Goal: Task Accomplishment & Management: Use online tool/utility

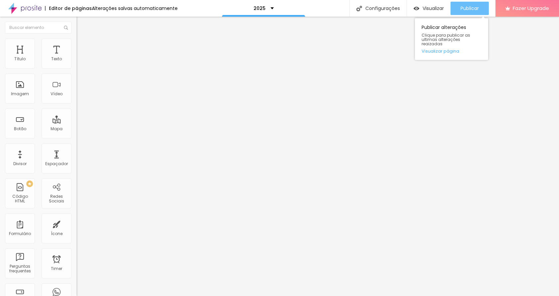
click at [473, 7] on span "Publicar" at bounding box center [469, 8] width 18 height 5
click at [463, 8] on span "Publicar" at bounding box center [469, 8] width 18 height 5
click at [463, 6] on span "Publicar" at bounding box center [469, 8] width 18 height 5
click at [467, 6] on span "Publicar" at bounding box center [469, 8] width 18 height 5
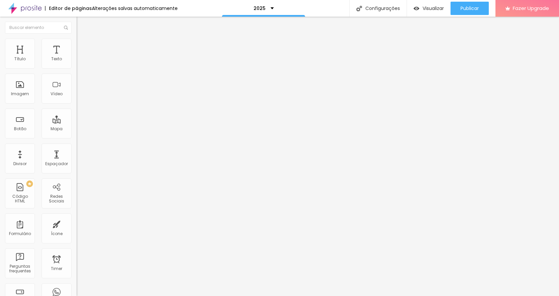
click at [79, 62] on icon "button" at bounding box center [81, 60] width 4 height 4
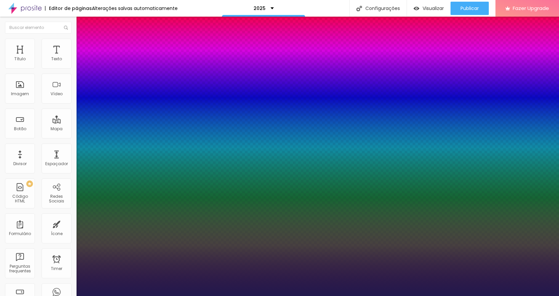
type input "1"
type input "1.2"
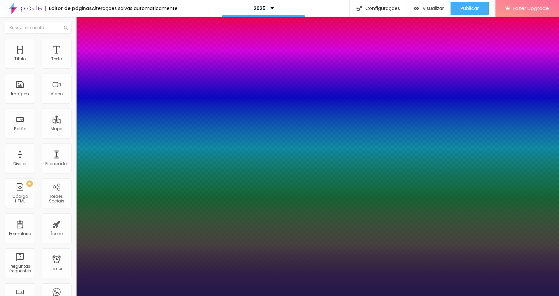
type input "1"
type input "0.9"
type input "1"
type input "1.1"
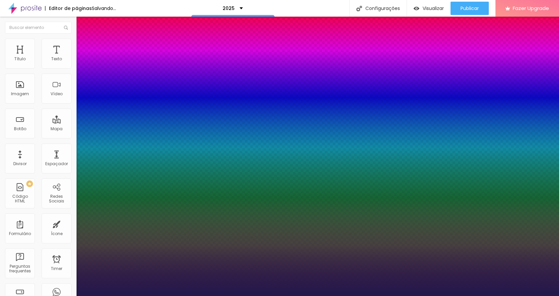
type input "1.1"
type input "1"
type input "1.2"
type input "1"
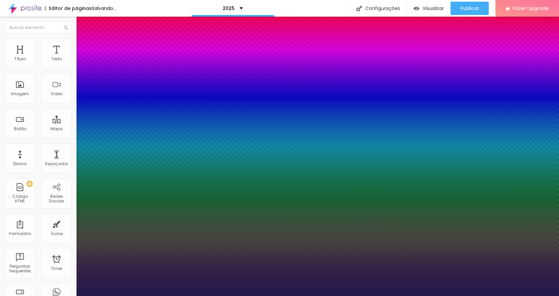
type input "1.3"
type input "1"
type input "1.4"
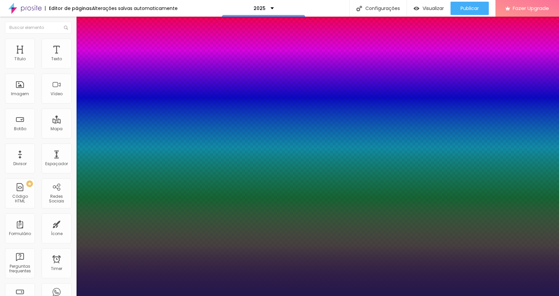
type input "1"
type input "1.5"
type input "1"
type input "1.6"
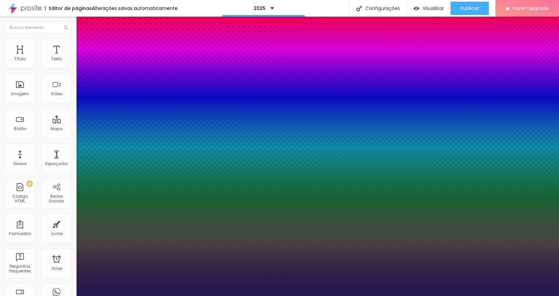
type input "1.6"
type input "1"
type input "1.7"
type input "1"
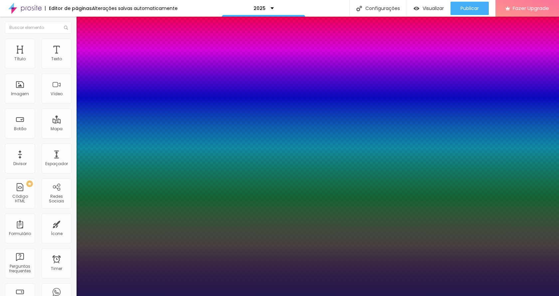
type input "1.8"
drag, startPoint x: 112, startPoint y: 161, endPoint x: 128, endPoint y: 159, distance: 16.1
type input "1.8"
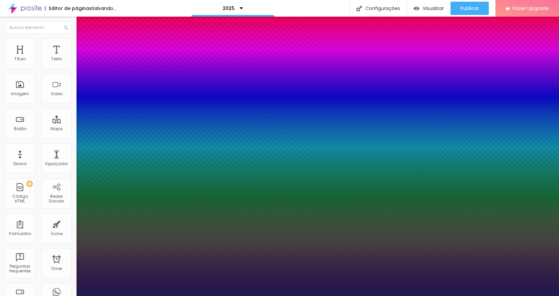
type input "1"
type input "37"
type input "1"
type input "33"
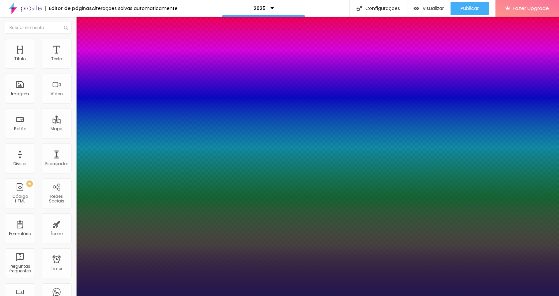
type input "33"
type input "1"
type input "34"
type input "1"
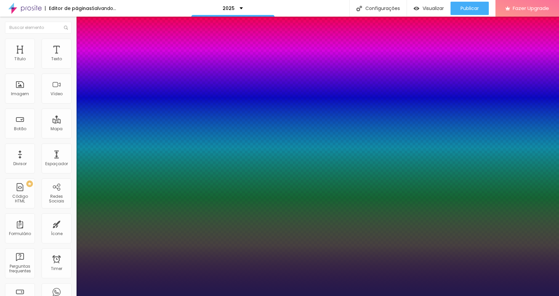
type input "41"
type input "1"
type input "44"
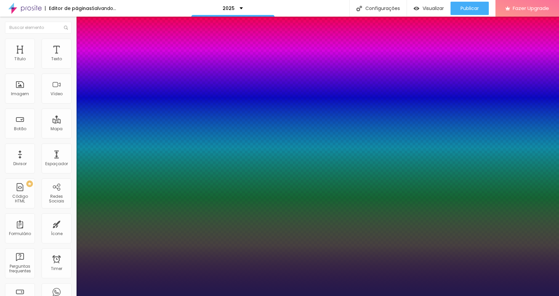
type input "1"
type input "46"
type input "1"
type input "50"
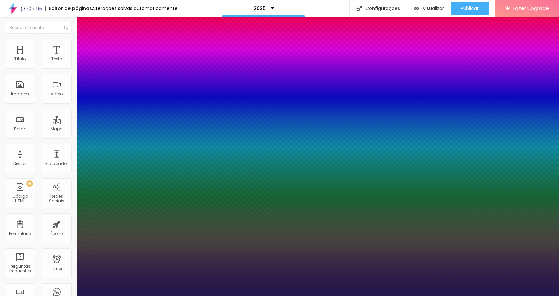
type input "50"
type input "1"
type input "47"
type input "1"
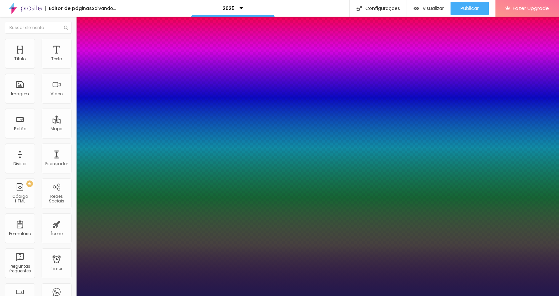
type input "47"
type input "1"
type input "0.2"
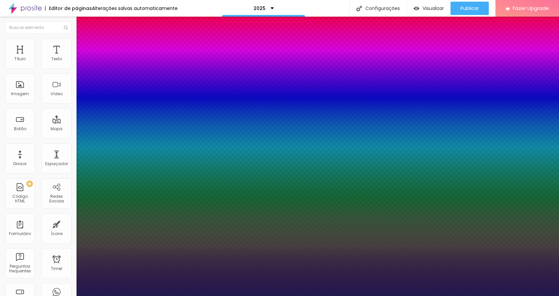
type input "1"
type input "1.1"
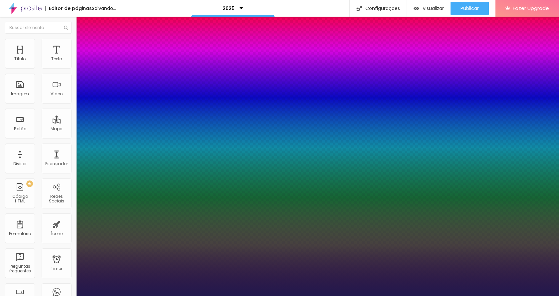
type input "1.1"
type input "1"
type input "0.6"
type input "1"
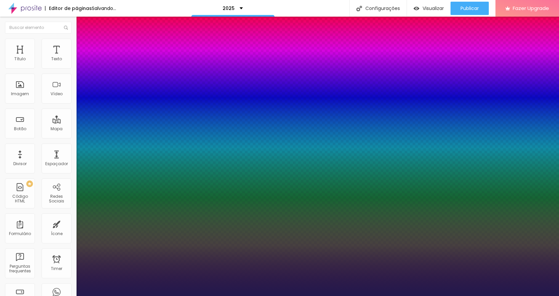
type input "0.2"
type input "1"
type input "0.2"
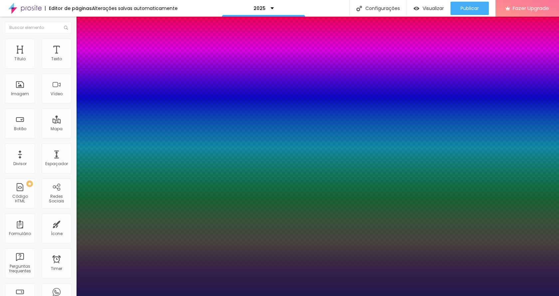
select select "Laila-Bold"
type input "1"
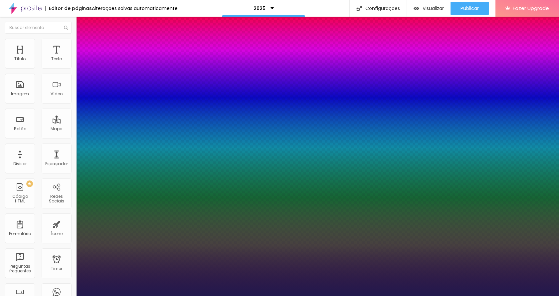
select select "Karla"
type input "1"
select select "GreatVibes-Regular"
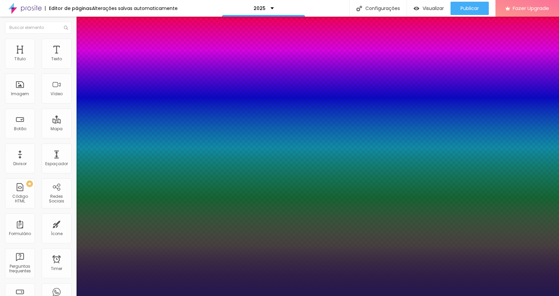
type input "1"
select select "DMSerifDisplay-Italic"
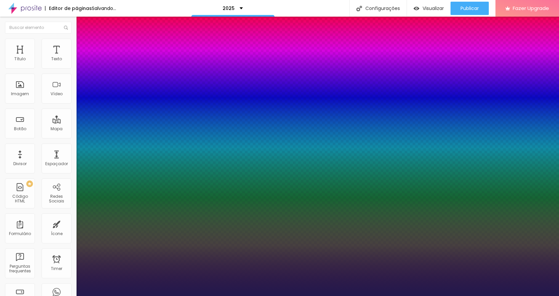
type input "1"
click at [332, 295] on div at bounding box center [279, 296] width 559 height 0
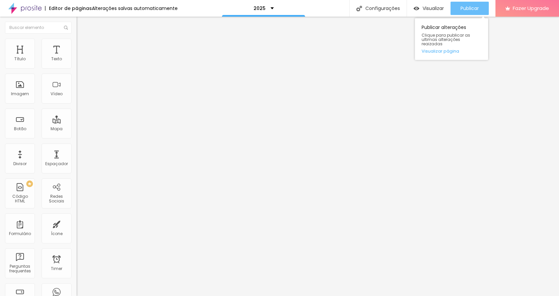
click at [469, 8] on span "Publicar" at bounding box center [469, 8] width 18 height 5
paste input "youtu.be/DTmwPyzF8C4"
type input "[URL][DOMAIN_NAME]"
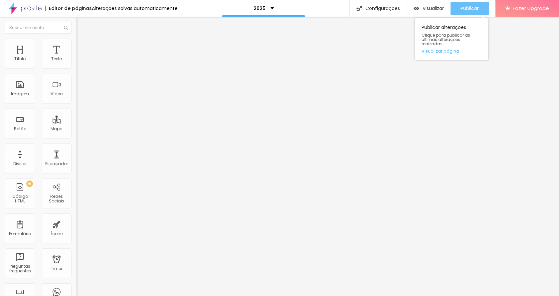
click at [460, 4] on div "Publicar" at bounding box center [469, 8] width 18 height 13
click at [469, 9] on span "Publicar" at bounding box center [469, 8] width 18 height 5
click at [468, 9] on span "Publicar" at bounding box center [469, 8] width 18 height 5
click at [476, 10] on span "Publicar" at bounding box center [469, 8] width 18 height 5
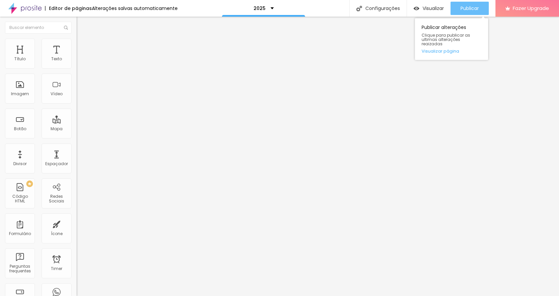
click at [468, 7] on span "Publicar" at bounding box center [469, 8] width 18 height 5
click at [477, 7] on span "Publicar" at bounding box center [469, 8] width 18 height 5
click at [76, 57] on span "Trocar imagem" at bounding box center [94, 55] width 36 height 6
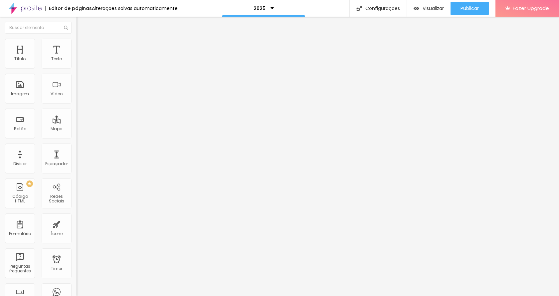
click at [473, 8] on span "Publicar" at bounding box center [469, 8] width 18 height 5
click at [467, 4] on div "Publicar" at bounding box center [469, 8] width 18 height 13
click at [76, 64] on button "button" at bounding box center [80, 60] width 9 height 7
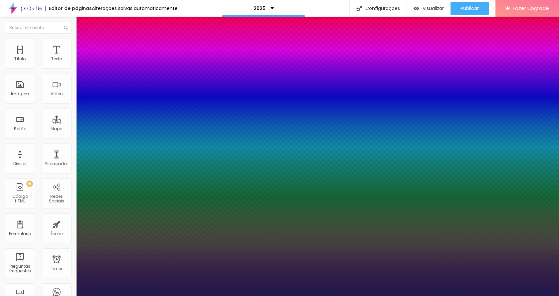
drag, startPoint x: 111, startPoint y: 162, endPoint x: 104, endPoint y: 162, distance: 7.3
type input "1"
type input "1.2"
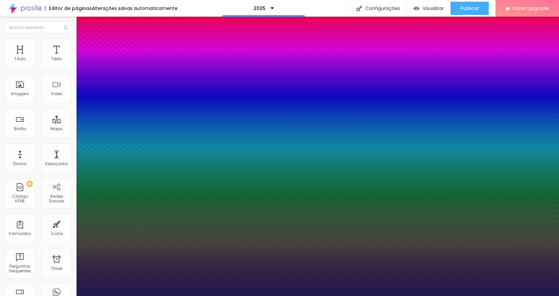
type input "1"
type input "1.1"
type input "1"
type input "1.2"
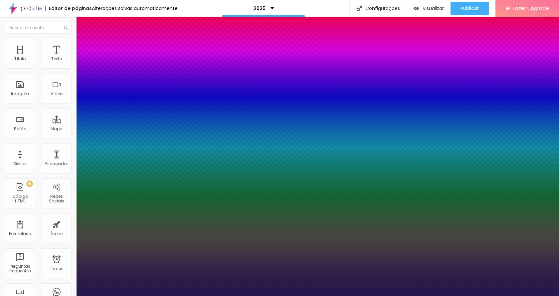
type input "1.2"
type input "1"
type input "1.1"
type input "1"
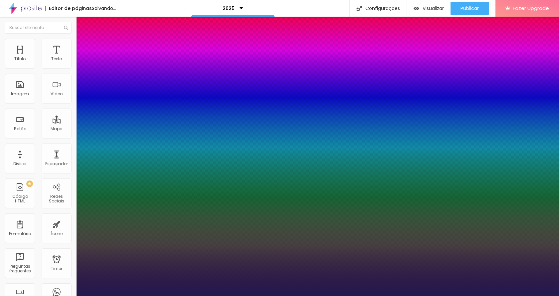
drag, startPoint x: 110, startPoint y: 160, endPoint x: 106, endPoint y: 161, distance: 4.4
type input "1.1"
type input "1"
type input "13"
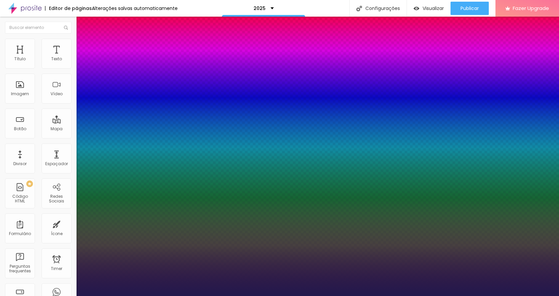
type input "13"
type input "1"
type input "11"
type input "1"
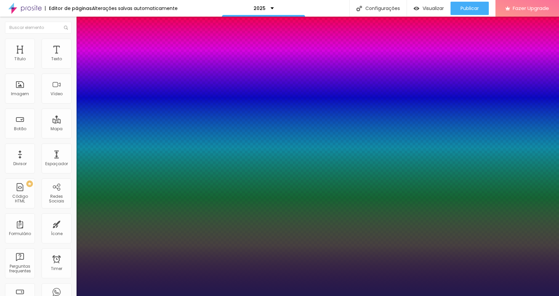
type input "13"
type input "1"
type input "15"
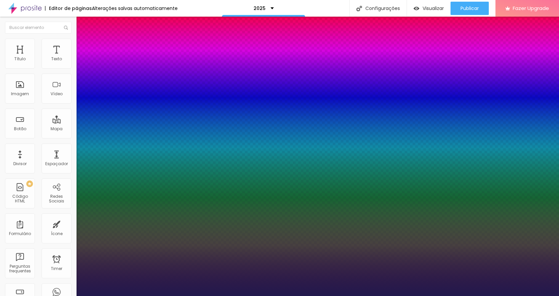
type input "1"
type input "18"
type input "1"
type input "16"
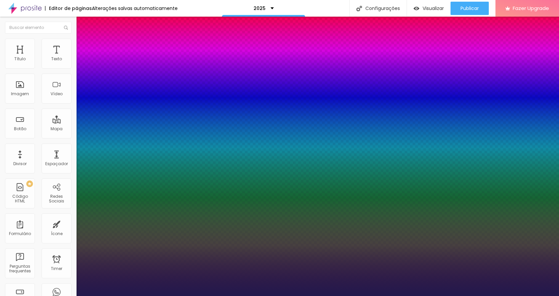
type input "16"
type input "1"
type input "15"
type input "1"
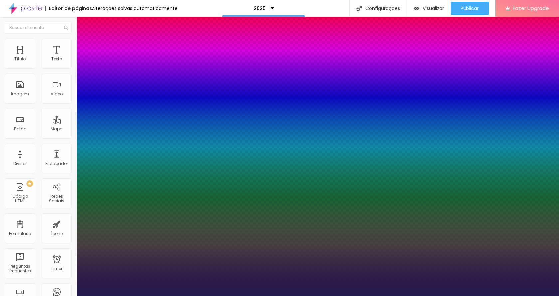
type input "15"
click at [214, 295] on div at bounding box center [279, 296] width 559 height 0
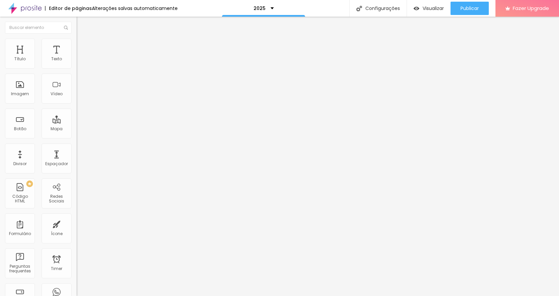
click at [80, 61] on icon "button" at bounding box center [81, 60] width 3 height 3
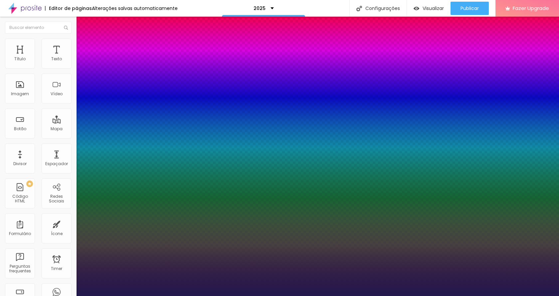
type input "1"
click at [221, 295] on div at bounding box center [279, 296] width 559 height 0
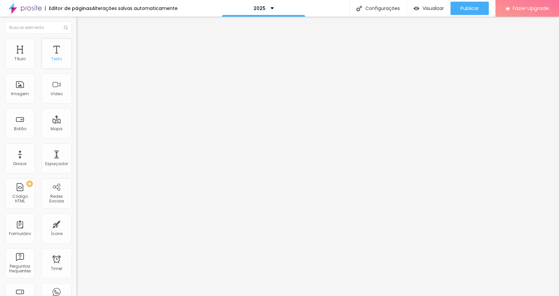
click at [54, 49] on div "Texto" at bounding box center [57, 54] width 30 height 30
click at [80, 61] on icon "button" at bounding box center [81, 60] width 3 height 3
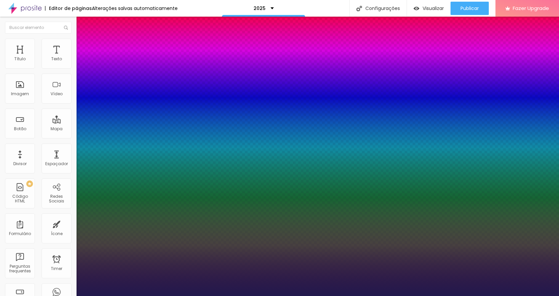
type input "1"
drag, startPoint x: 145, startPoint y: 115, endPoint x: 152, endPoint y: 115, distance: 7.0
type input "1"
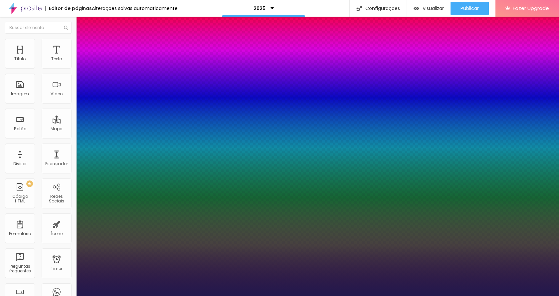
type input "8"
type input "1"
type input "16"
type input "1"
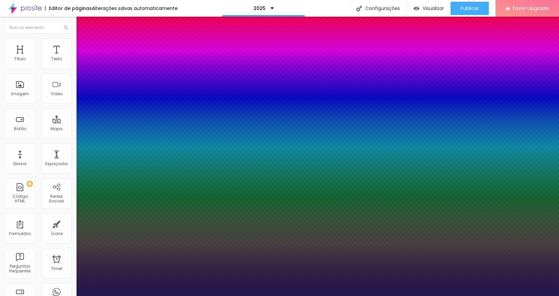
type input "16"
type input "1"
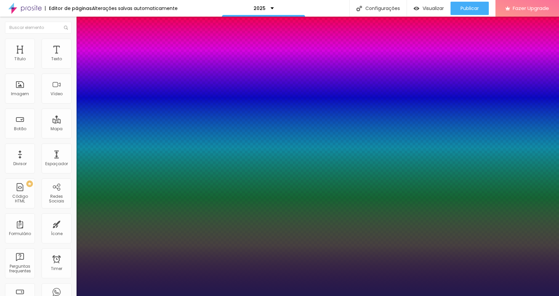
type input "0.9"
type input "1"
type input "0.8"
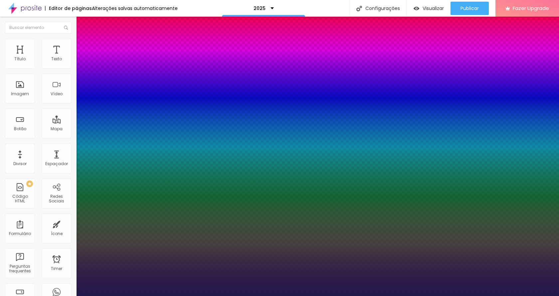
type input "1"
type input "0.7"
type input "1"
type input "0.6"
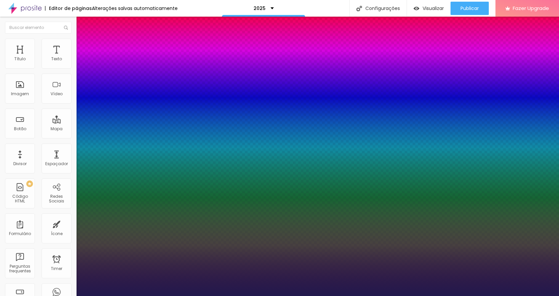
type input "0.6"
type input "1"
type input "0.5"
type input "1"
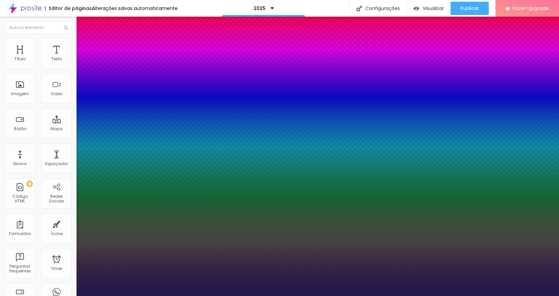
drag, startPoint x: 103, startPoint y: 161, endPoint x: 76, endPoint y: 161, distance: 27.3
type input "0.5"
click at [109, 295] on div at bounding box center [279, 296] width 559 height 0
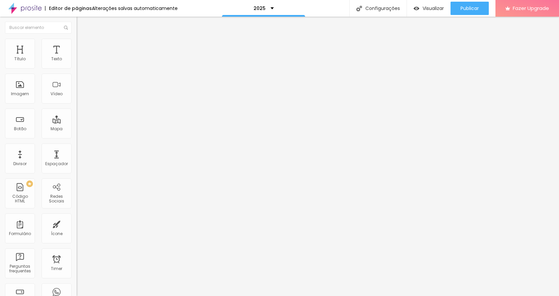
click at [76, 43] on li "Estilo" at bounding box center [114, 42] width 76 height 7
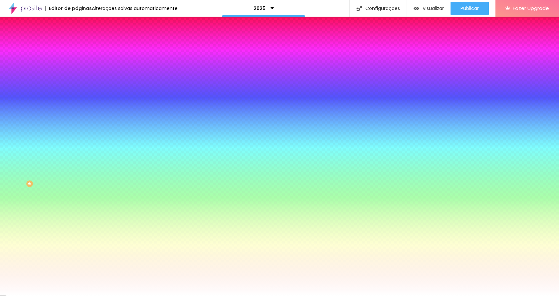
click at [82, 47] on span "Avançado" at bounding box center [93, 50] width 22 height 6
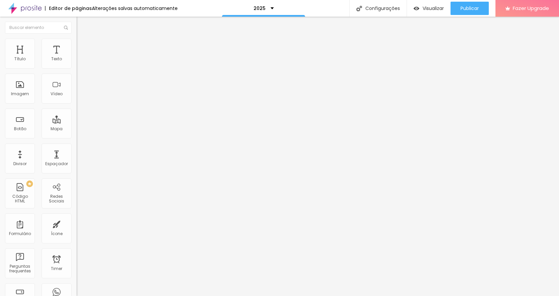
click at [79, 62] on icon "button" at bounding box center [81, 60] width 4 height 4
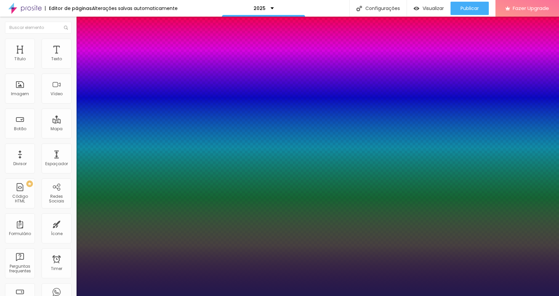
type input "1"
type input "8"
type input "1"
drag, startPoint x: 89, startPoint y: 115, endPoint x: 80, endPoint y: 115, distance: 8.3
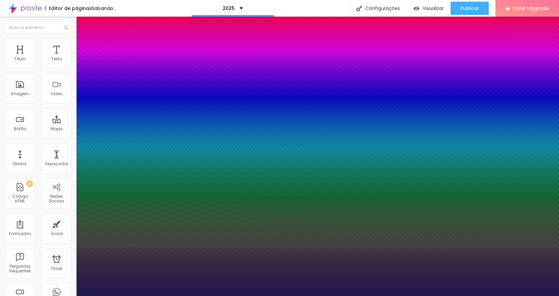
type input "8"
type input "1"
drag, startPoint x: 144, startPoint y: 114, endPoint x: 152, endPoint y: 115, distance: 7.7
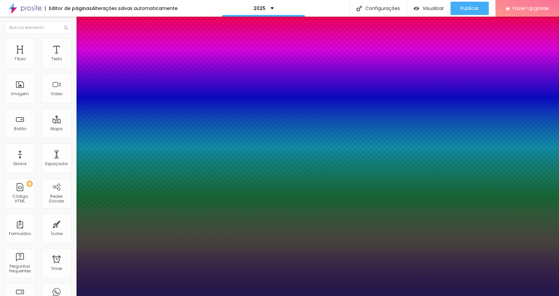
type input "8"
type input "1"
type input "16"
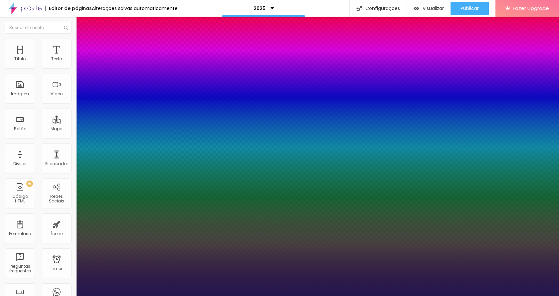
type input "16"
type input "1"
type input "16"
type input "1"
type input "1.2"
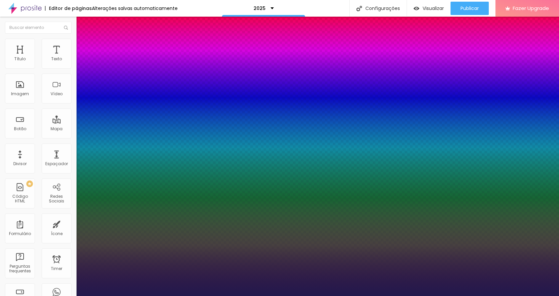
type input "1.2"
type input "1"
type input "1.1"
type input "1"
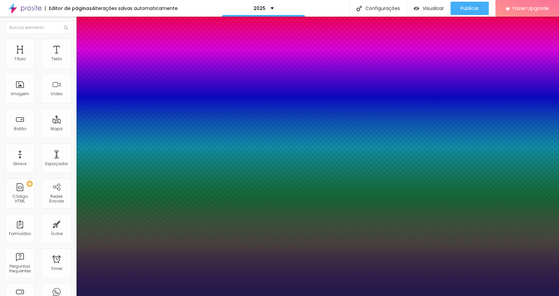
type input "1"
type input "0.8"
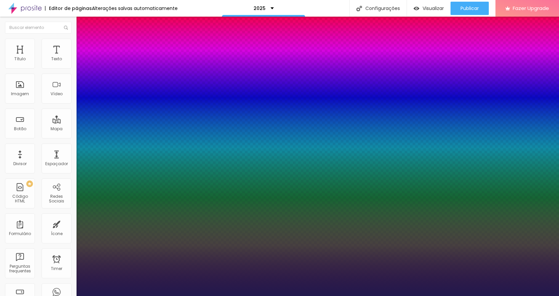
type input "1"
type input "0.6"
type input "1"
type input "0.5"
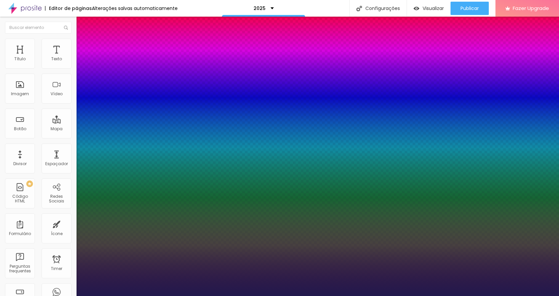
type input "0.5"
type input "1"
drag, startPoint x: 110, startPoint y: 161, endPoint x: 77, endPoint y: 162, distance: 32.3
type input "0.5"
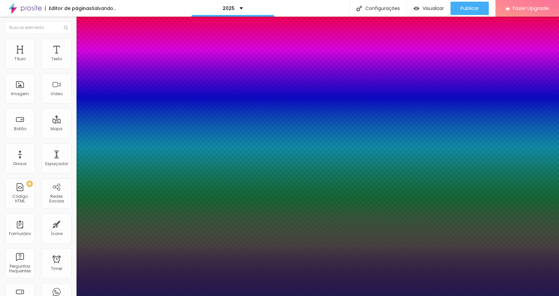
click at [121, 295] on div at bounding box center [279, 296] width 559 height 0
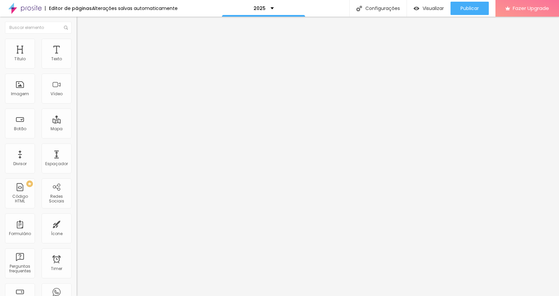
click at [76, 61] on img at bounding box center [78, 58] width 5 height 5
click at [76, 42] on img at bounding box center [79, 42] width 6 height 6
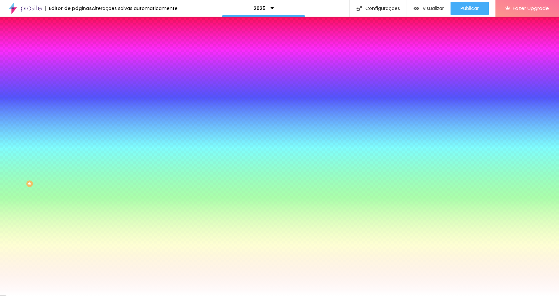
click at [76, 45] on img at bounding box center [79, 48] width 6 height 6
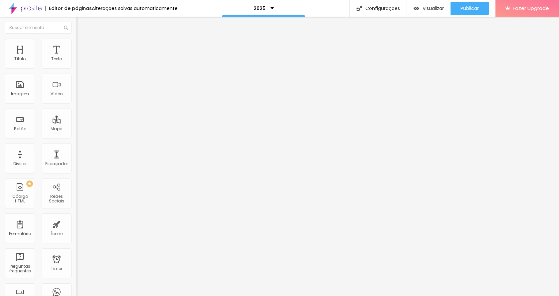
type input "45"
type input "40"
type input "35"
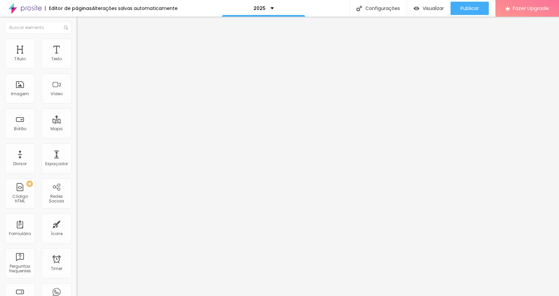
type input "35"
type input "30"
drag, startPoint x: 46, startPoint y: 66, endPoint x: 34, endPoint y: 67, distance: 12.3
type input "30"
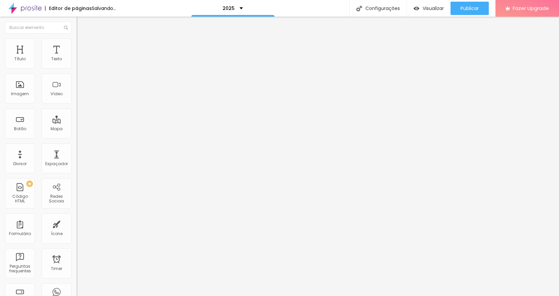
click at [76, 129] on input "range" at bounding box center [97, 131] width 43 height 5
click at [76, 45] on img at bounding box center [79, 48] width 6 height 6
click at [80, 61] on icon "button" at bounding box center [81, 60] width 3 height 3
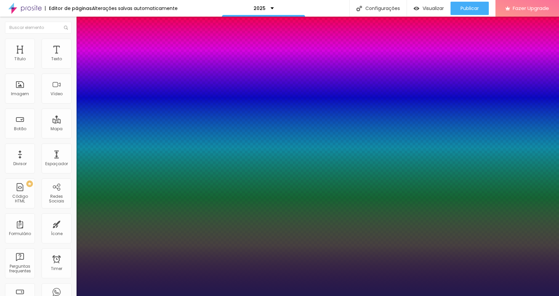
type input "1"
drag, startPoint x: 132, startPoint y: 95, endPoint x: 111, endPoint y: 95, distance: 21.0
click at [26, 295] on div at bounding box center [279, 296] width 559 height 0
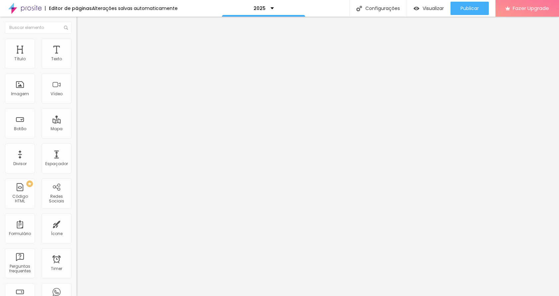
click at [79, 62] on icon "button" at bounding box center [81, 60] width 4 height 4
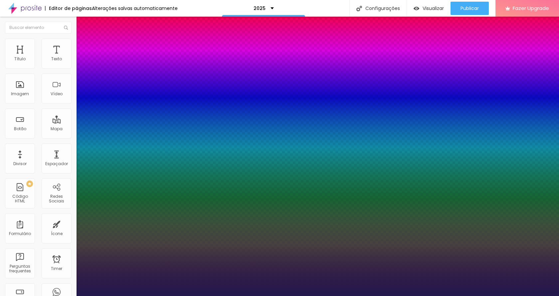
type input "1"
select select "DMSerifDisplay-Italic"
type input "1"
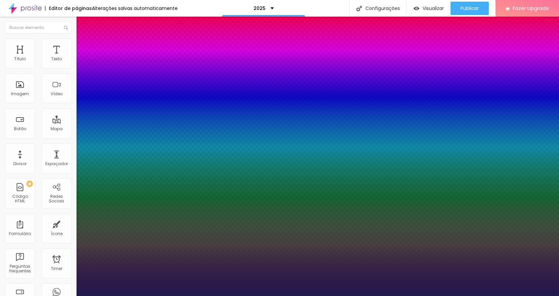
click at [345, 295] on div at bounding box center [279, 296] width 559 height 0
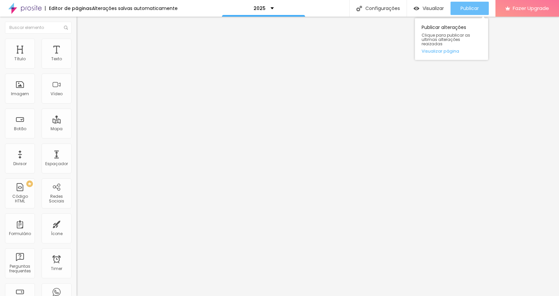
click at [470, 7] on span "Publicar" at bounding box center [469, 8] width 18 height 5
click at [80, 61] on icon "button" at bounding box center [81, 60] width 3 height 3
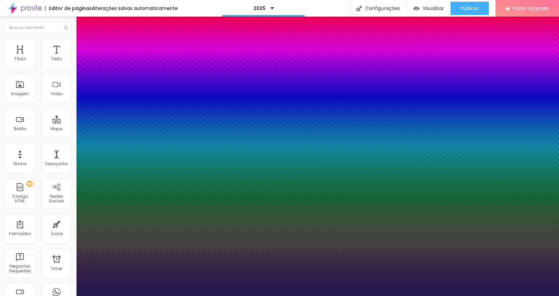
type input "1"
select select "DMSerifDisplay-Italic"
type input "1"
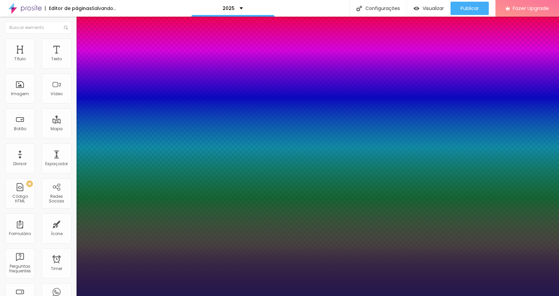
click at [302, 295] on div at bounding box center [279, 296] width 559 height 0
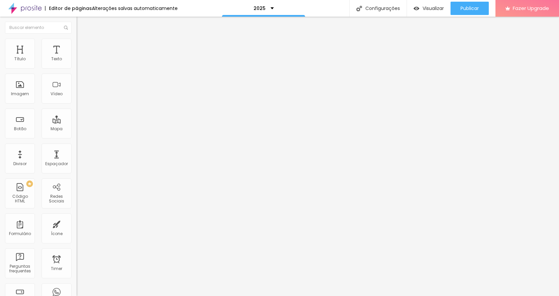
click at [76, 64] on button "button" at bounding box center [80, 60] width 9 height 7
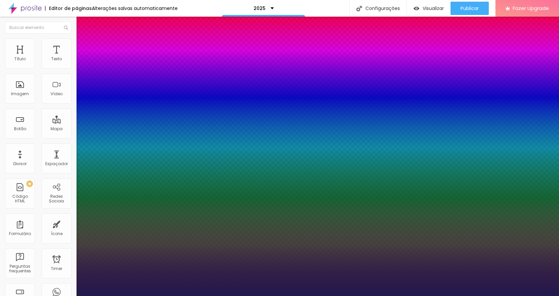
type input "1"
drag, startPoint x: 145, startPoint y: 113, endPoint x: 152, endPoint y: 114, distance: 6.3
type input "8"
click at [317, 295] on div at bounding box center [279, 296] width 559 height 0
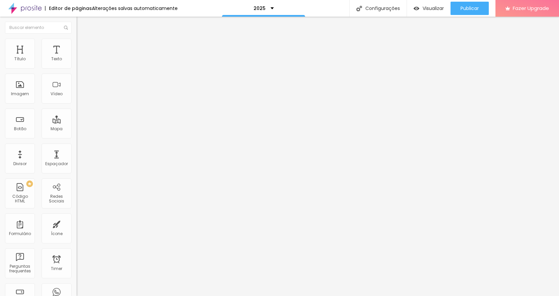
click at [79, 62] on icon "button" at bounding box center [81, 60] width 4 height 4
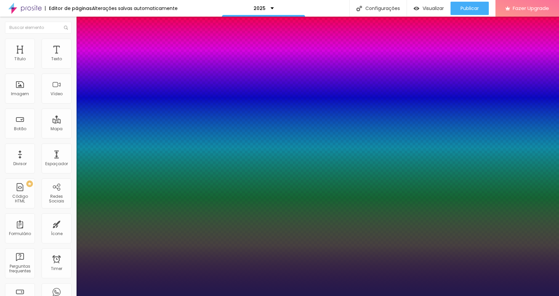
drag, startPoint x: 144, startPoint y: 113, endPoint x: 152, endPoint y: 113, distance: 7.7
click at [303, 295] on div at bounding box center [279, 296] width 559 height 0
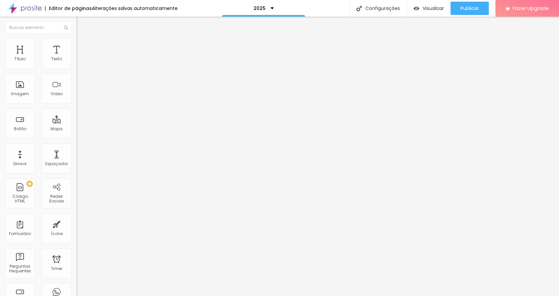
click at [76, 64] on button "button" at bounding box center [80, 60] width 9 height 7
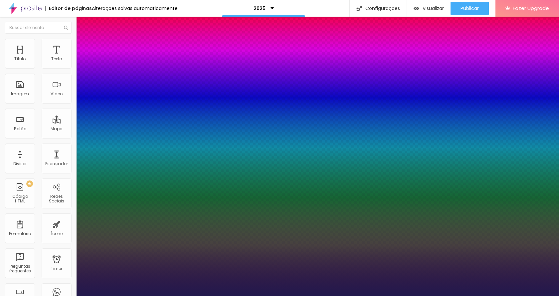
drag, startPoint x: 144, startPoint y: 116, endPoint x: 151, endPoint y: 115, distance: 6.4
click at [216, 295] on div at bounding box center [279, 296] width 559 height 0
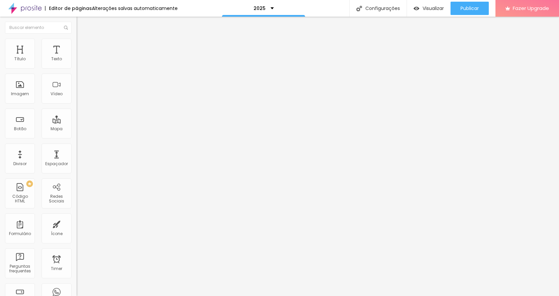
click at [80, 61] on icon "button" at bounding box center [81, 60] width 3 height 3
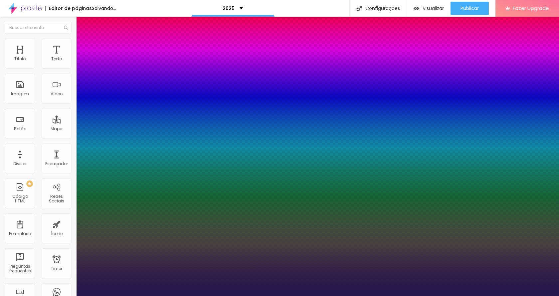
drag, startPoint x: 110, startPoint y: 160, endPoint x: 67, endPoint y: 163, distance: 43.0
click at [317, 295] on div at bounding box center [279, 296] width 559 height 0
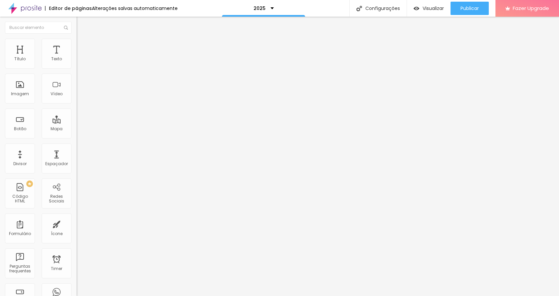
click at [79, 62] on icon "button" at bounding box center [81, 60] width 4 height 4
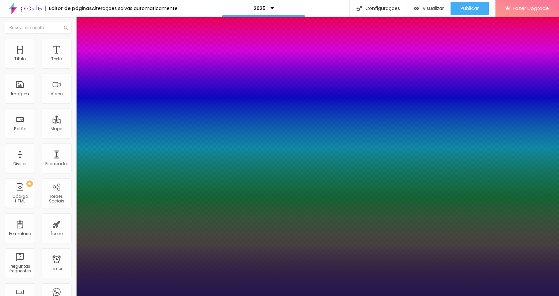
drag, startPoint x: 111, startPoint y: 161, endPoint x: 47, endPoint y: 161, distance: 64.2
click at [323, 295] on div at bounding box center [279, 296] width 559 height 0
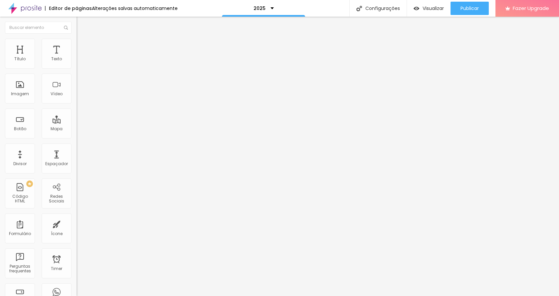
click at [76, 64] on button "button" at bounding box center [80, 60] width 9 height 7
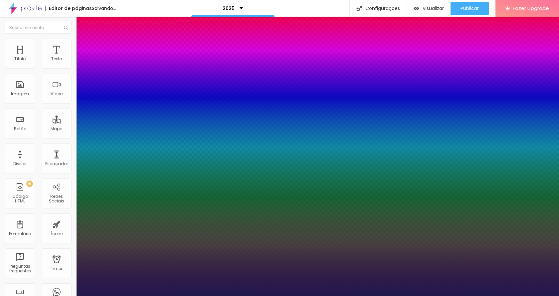
drag, startPoint x: 126, startPoint y: 161, endPoint x: 56, endPoint y: 160, distance: 70.5
click at [465, 295] on div at bounding box center [279, 296] width 559 height 0
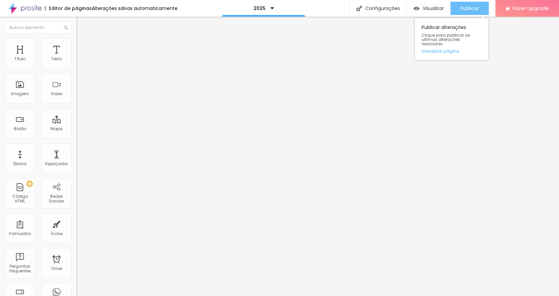
click at [472, 8] on span "Publicar" at bounding box center [469, 8] width 18 height 5
click at [472, 9] on span "Publicar" at bounding box center [469, 8] width 18 height 5
click at [76, 64] on button "button" at bounding box center [80, 60] width 9 height 7
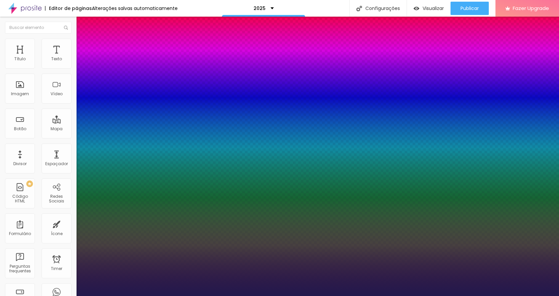
click at [350, 295] on div at bounding box center [279, 296] width 559 height 0
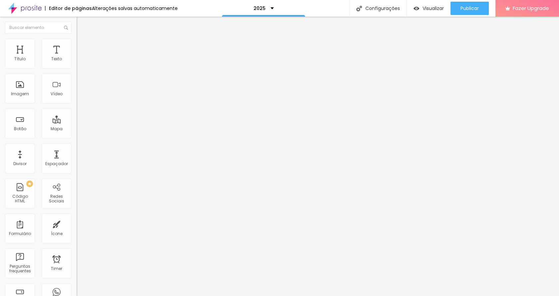
click at [76, 44] on li "Avançado" at bounding box center [114, 42] width 76 height 7
click at [76, 39] on li "Estilo" at bounding box center [114, 35] width 76 height 7
click at [76, 157] on input "range" at bounding box center [97, 159] width 43 height 5
click at [76, 44] on li "Avançado" at bounding box center [114, 42] width 76 height 7
drag, startPoint x: 21, startPoint y: 79, endPoint x: -8, endPoint y: 80, distance: 28.3
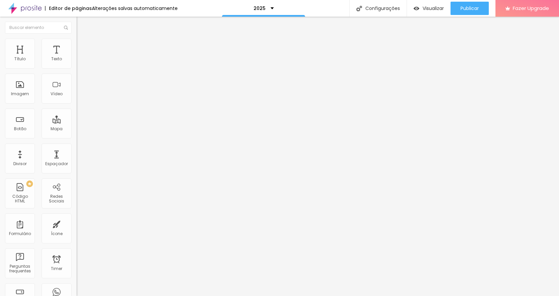
click at [76, 216] on input "range" at bounding box center [97, 218] width 43 height 5
drag, startPoint x: 17, startPoint y: 66, endPoint x: 2, endPoint y: 68, distance: 15.8
click at [76, 122] on input "range" at bounding box center [97, 124] width 43 height 5
click at [76, 43] on img at bounding box center [79, 42] width 6 height 6
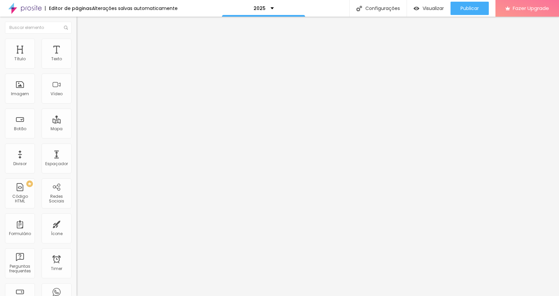
click at [76, 39] on li "Estilo" at bounding box center [114, 35] width 76 height 7
drag, startPoint x: 469, startPoint y: 7, endPoint x: 449, endPoint y: 38, distance: 36.4
click at [469, 8] on span "Publicar" at bounding box center [469, 8] width 18 height 5
click at [480, 6] on button "Publicar" at bounding box center [469, 8] width 38 height 13
click at [76, 43] on img at bounding box center [79, 42] width 6 height 6
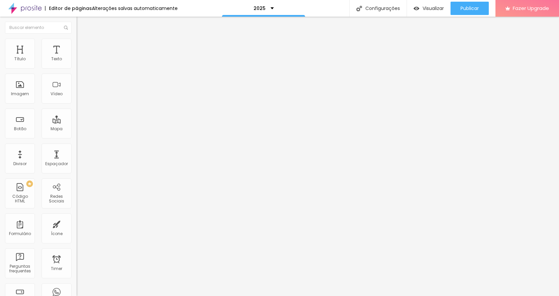
click at [82, 39] on span "Estilo" at bounding box center [87, 37] width 10 height 6
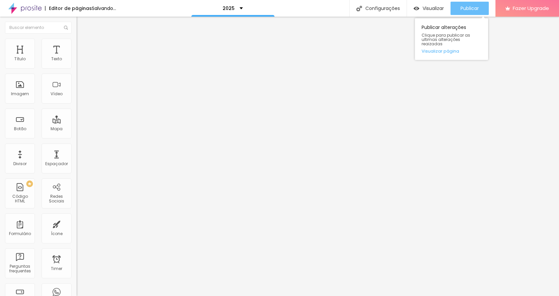
click at [478, 7] on span "Publicar" at bounding box center [469, 8] width 18 height 5
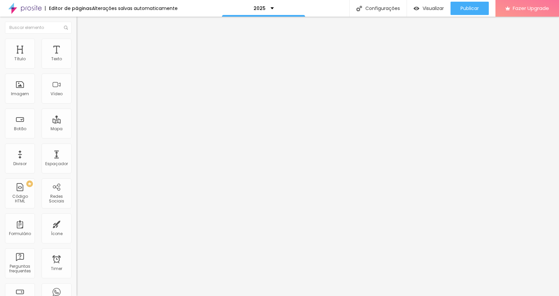
click at [76, 45] on img at bounding box center [79, 48] width 6 height 6
drag, startPoint x: 16, startPoint y: 80, endPoint x: 10, endPoint y: 79, distance: 6.3
click at [76, 223] on input "range" at bounding box center [97, 225] width 43 height 5
click at [76, 45] on img at bounding box center [79, 48] width 6 height 6
drag, startPoint x: 15, startPoint y: 79, endPoint x: 7, endPoint y: 80, distance: 8.3
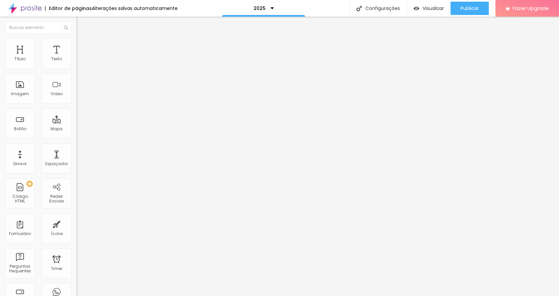
click at [76, 223] on input "range" at bounding box center [97, 225] width 43 height 5
click at [76, 45] on img at bounding box center [79, 48] width 6 height 6
drag, startPoint x: 16, startPoint y: 79, endPoint x: 11, endPoint y: 79, distance: 5.0
click at [76, 223] on input "range" at bounding box center [97, 225] width 43 height 5
click at [476, 9] on span "Publicar" at bounding box center [469, 8] width 18 height 5
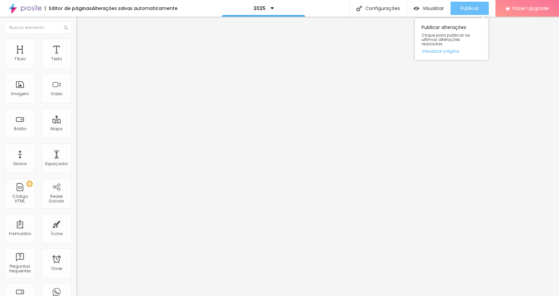
click at [472, 8] on span "Publicar" at bounding box center [469, 8] width 18 height 5
click at [469, 8] on span "Publicar" at bounding box center [469, 8] width 18 height 5
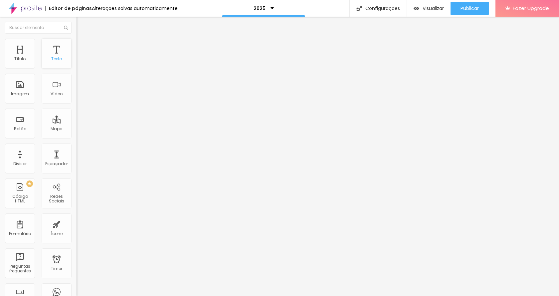
click at [57, 54] on div "Texto" at bounding box center [57, 54] width 30 height 30
click at [81, 24] on div "Editar Título" at bounding box center [100, 24] width 38 height 5
click at [55, 53] on div "Texto" at bounding box center [57, 54] width 30 height 30
click at [76, 42] on img at bounding box center [79, 42] width 6 height 6
click at [76, 38] on img at bounding box center [79, 35] width 6 height 6
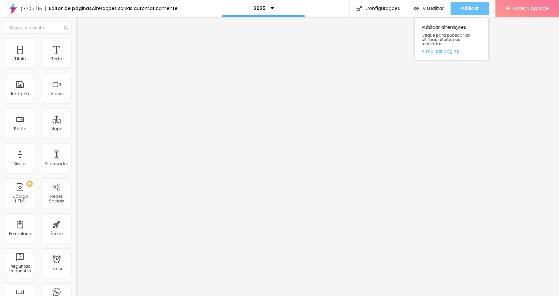
click at [470, 7] on span "Publicar" at bounding box center [469, 8] width 18 height 5
click at [469, 4] on div "Publicar" at bounding box center [469, 8] width 18 height 13
click at [468, 11] on span "Publicar" at bounding box center [469, 8] width 18 height 5
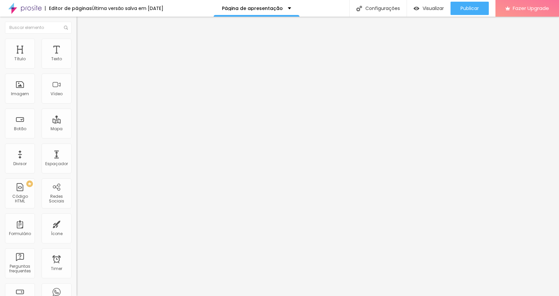
scroll to position [0, 4]
